Goal: Use online tool/utility: Utilize a website feature to perform a specific function

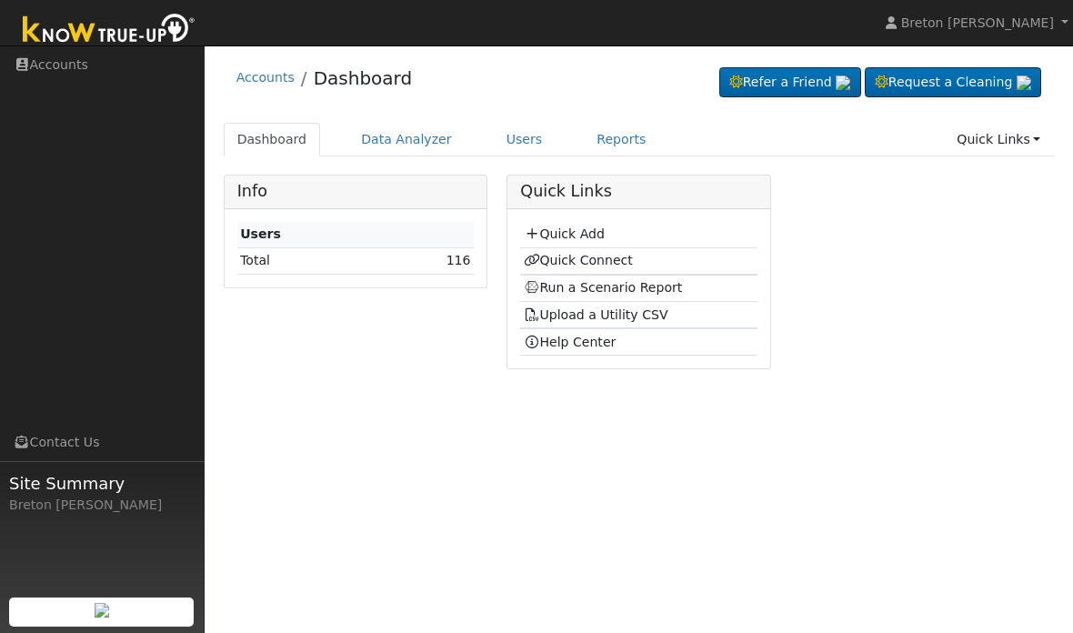
click at [286, 143] on link "Dashboard" at bounding box center [272, 140] width 97 height 34
click at [604, 287] on link "Run a Scenario Report" at bounding box center [603, 287] width 159 height 15
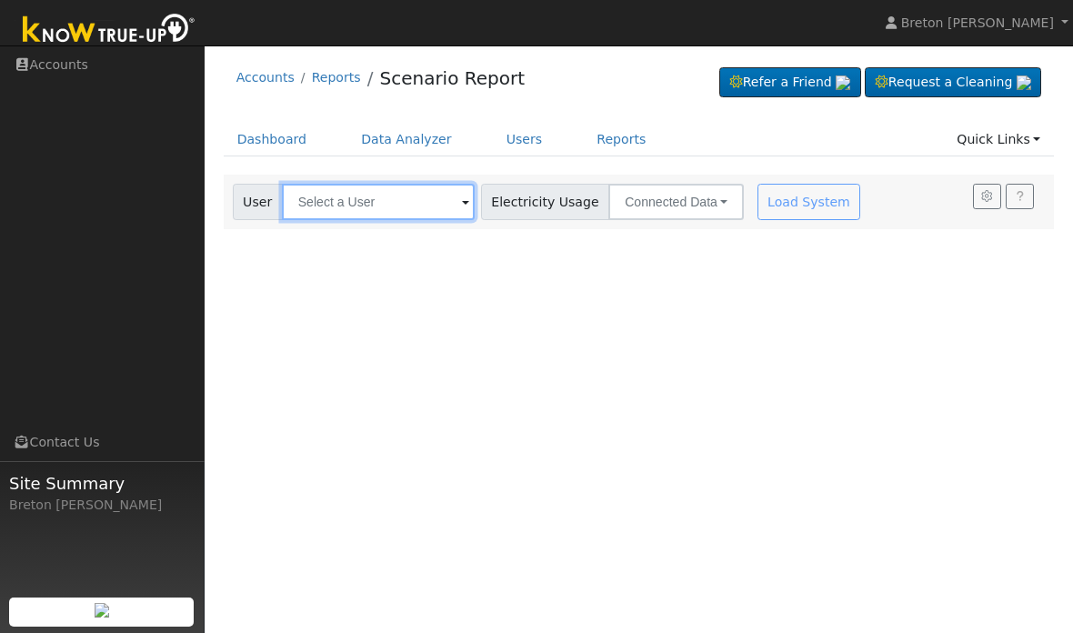
click at [349, 199] on input "text" at bounding box center [378, 202] width 193 height 36
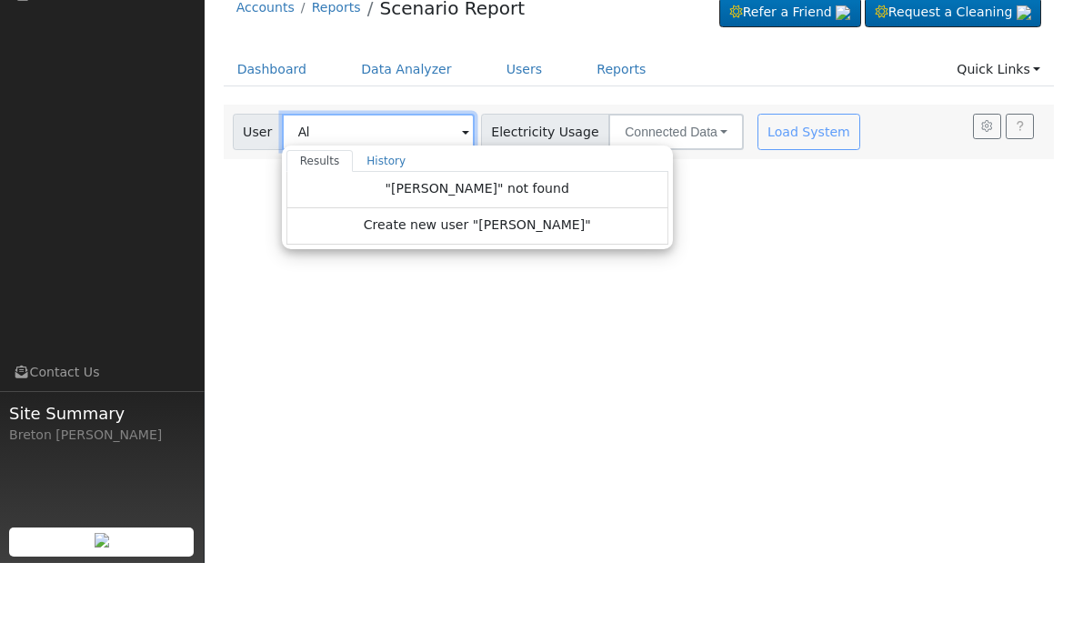
type input "A"
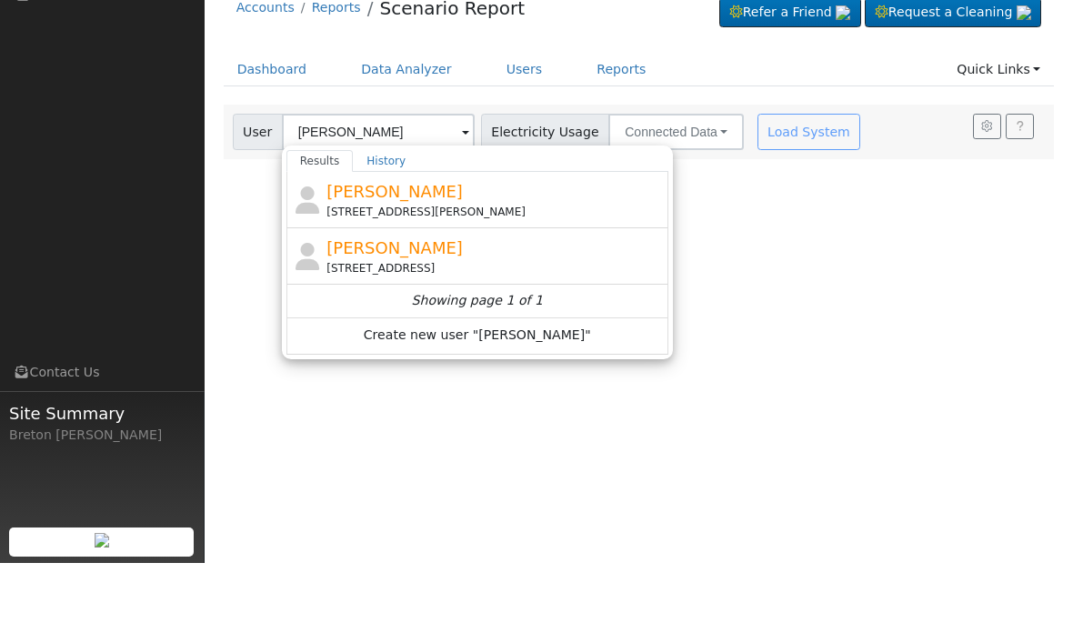
click at [398, 249] on div "Alice diaz 1936 Rogina Avenue, Merced, CA 95341" at bounding box center [494, 269] width 337 height 41
type input "Alice diaz"
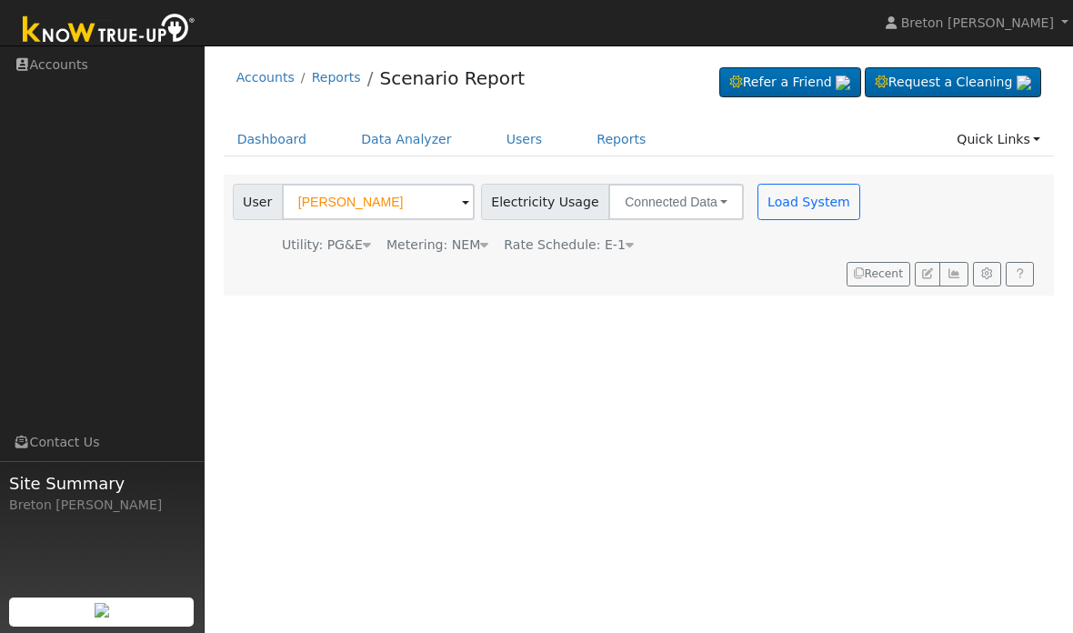
click at [767, 209] on button "Load System" at bounding box center [810, 202] width 104 height 36
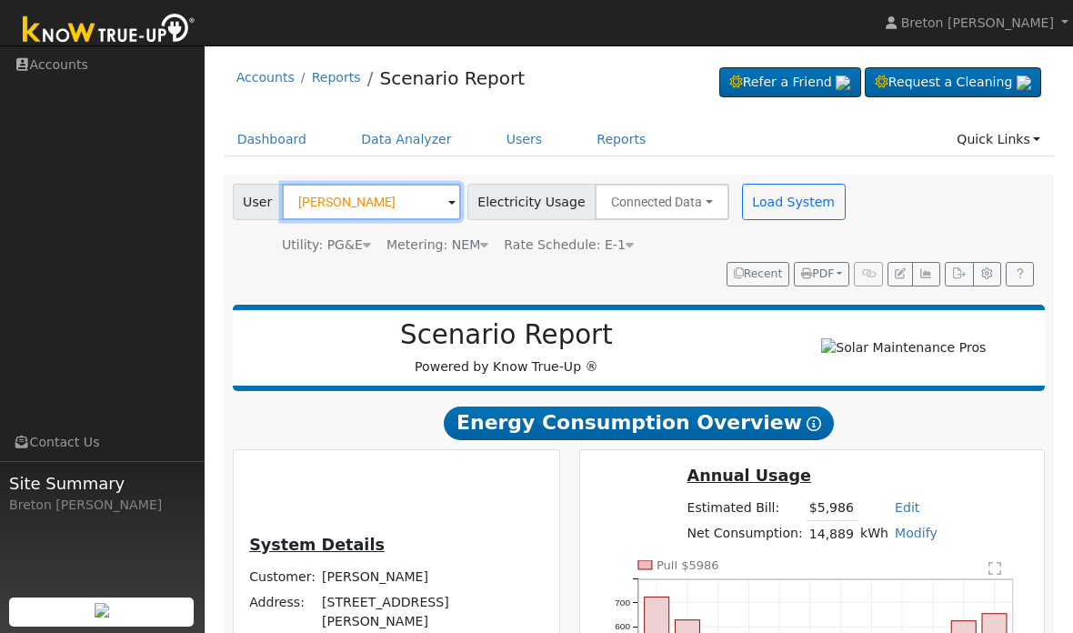
click at [381, 201] on input "Alice diaz" at bounding box center [371, 202] width 179 height 36
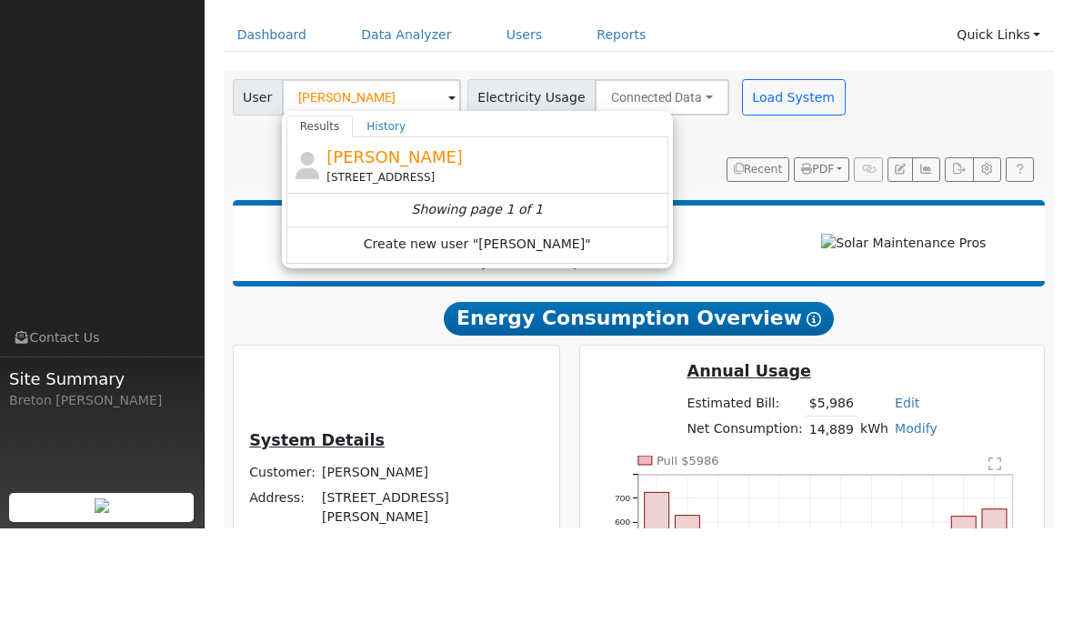
click at [391, 252] on span "Marco Tovar" at bounding box center [394, 261] width 136 height 19
type input "Marco Tovar"
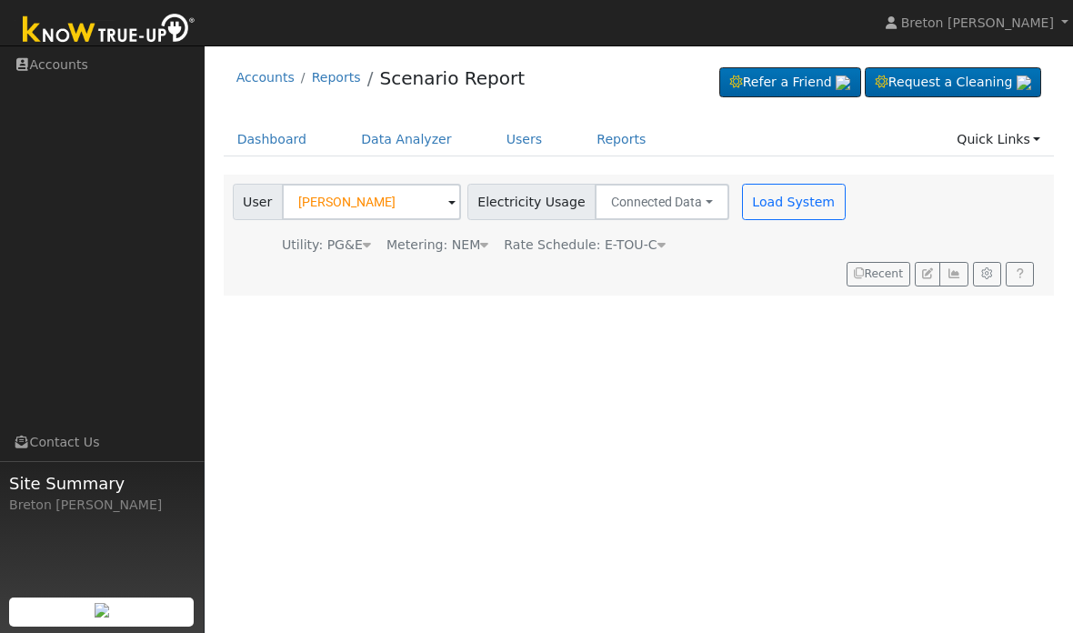
click at [774, 202] on button "Load System" at bounding box center [794, 202] width 104 height 36
